Goal: Find specific page/section: Find specific page/section

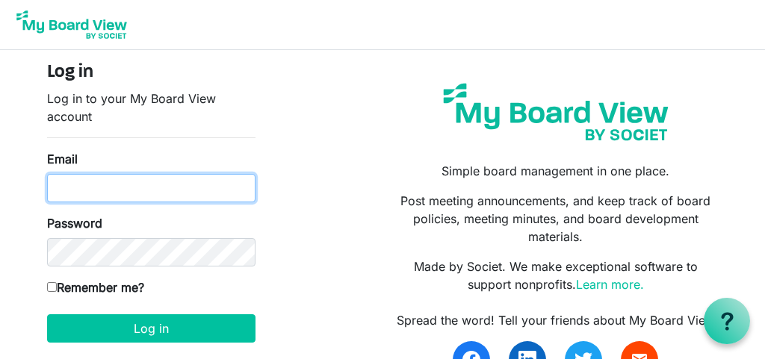
type input "raffyvallejo@gmail.com"
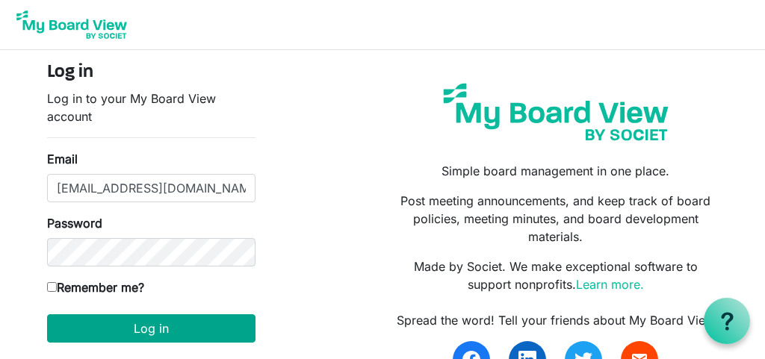
click at [174, 326] on button "Log in" at bounding box center [151, 328] width 208 height 28
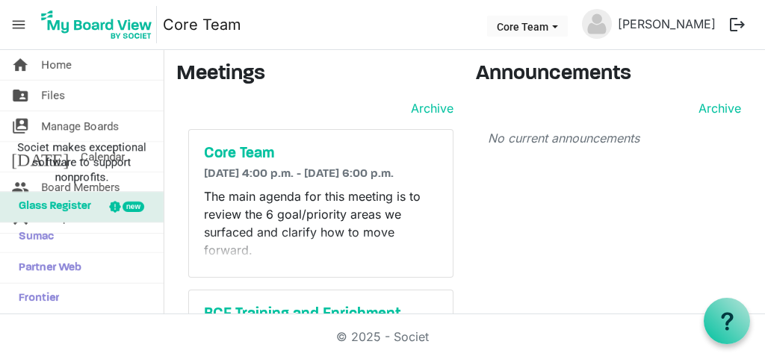
click at [356, 259] on p "The main agenda for this meeting is to review the 6 goal/priority areas we surf…" at bounding box center [321, 223] width 234 height 72
click at [59, 93] on span "Files" at bounding box center [53, 96] width 24 height 30
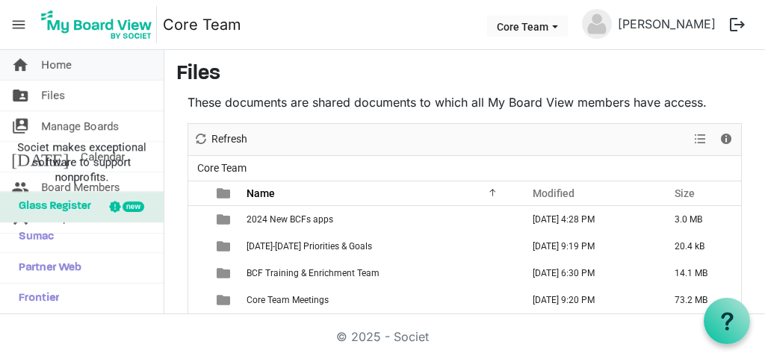
click at [64, 66] on span "Home" at bounding box center [56, 65] width 31 height 30
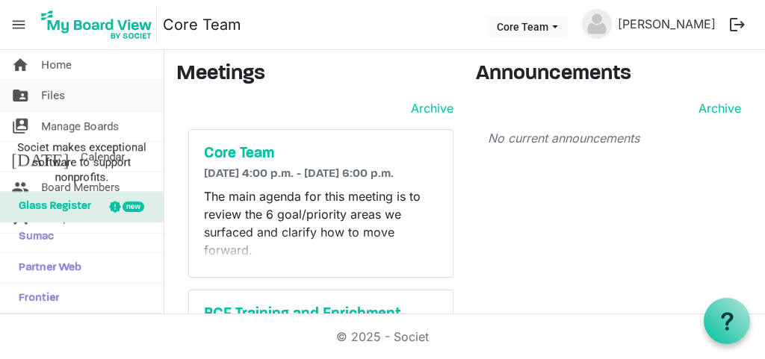
click at [60, 101] on span "Files" at bounding box center [53, 96] width 24 height 30
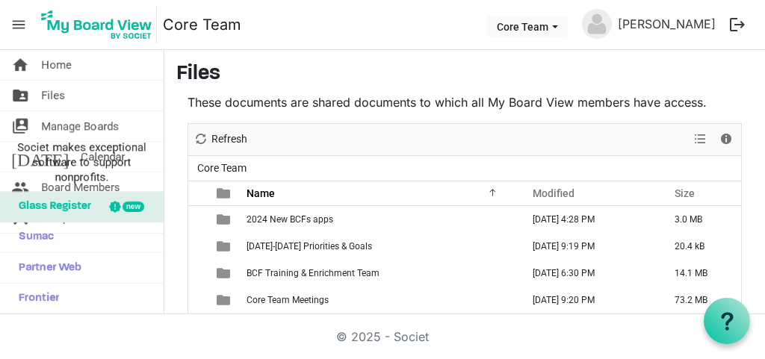
click at [115, 336] on div "© 2025 - Societ" at bounding box center [382, 336] width 717 height 45
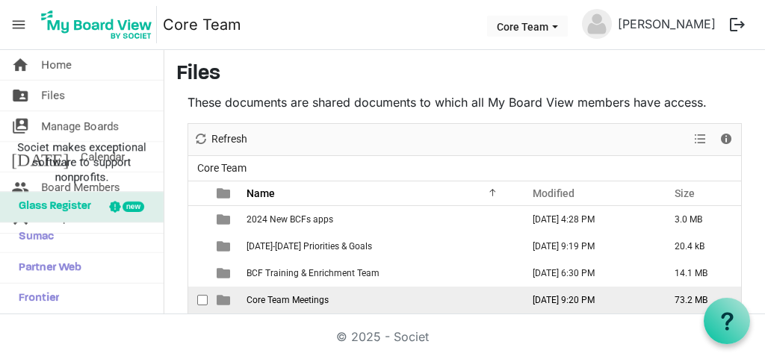
click at [266, 300] on span "Core Team Meetings" at bounding box center [287, 300] width 82 height 10
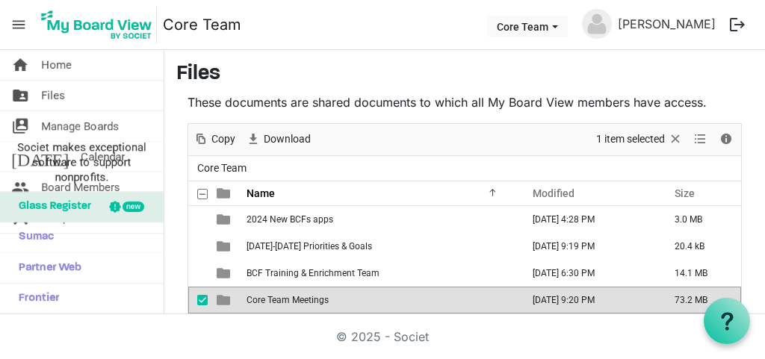
click at [266, 300] on span "Core Team Meetings" at bounding box center [287, 300] width 82 height 10
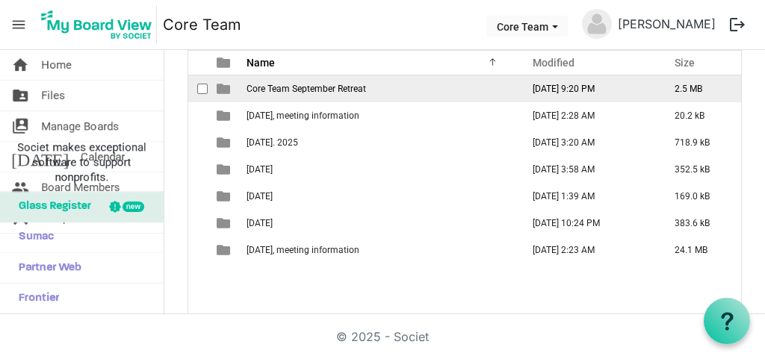
click at [403, 90] on td "Core Team September Retreat" at bounding box center [379, 88] width 275 height 27
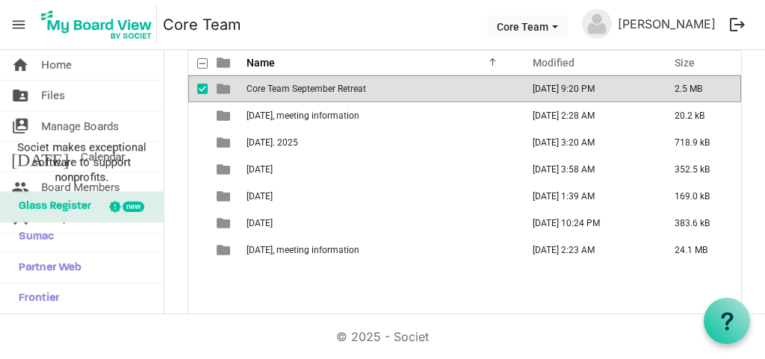
click at [403, 90] on td "Core Team September Retreat" at bounding box center [379, 88] width 275 height 27
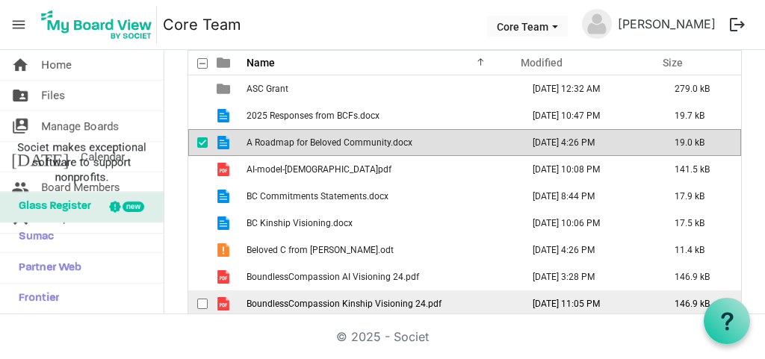
click at [413, 308] on span "BoundlessCompassion Kinship Visioning 24.pdf" at bounding box center [343, 304] width 195 height 10
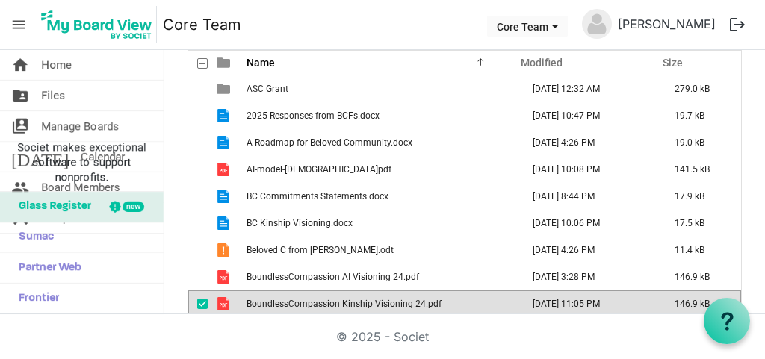
scroll to position [134, 0]
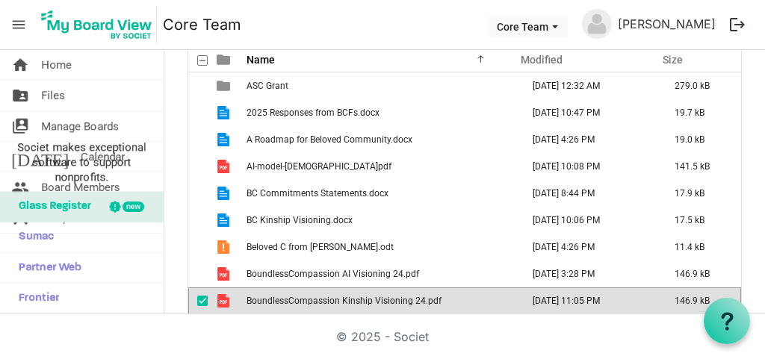
click at [413, 308] on td "BoundlessCompassion Kinship Visioning 24.pdf" at bounding box center [379, 301] width 275 height 27
click at [81, 65] on link "home Home" at bounding box center [82, 65] width 164 height 30
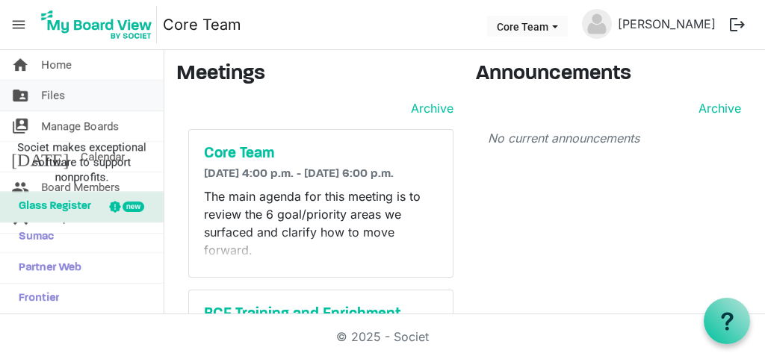
click at [65, 98] on link "folder_shared Files" at bounding box center [82, 96] width 164 height 30
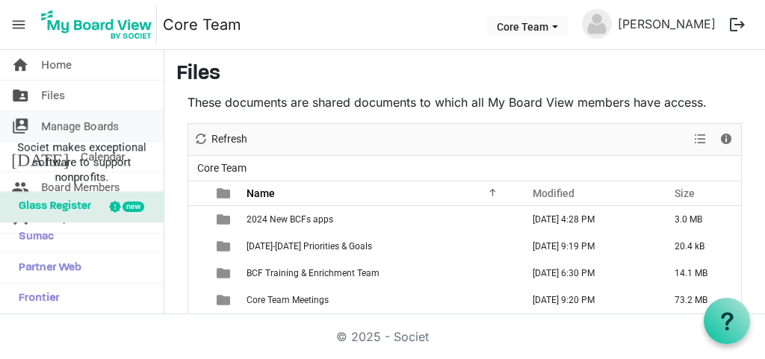
click at [75, 125] on span "Manage Boards" at bounding box center [80, 126] width 78 height 30
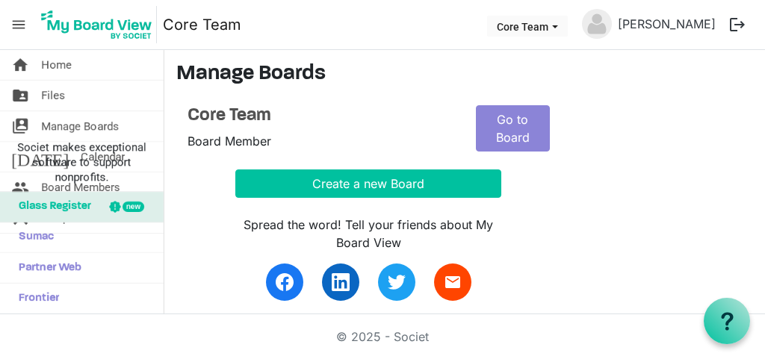
click at [129, 204] on div "new" at bounding box center [133, 207] width 22 height 10
